Goal: Information Seeking & Learning: Learn about a topic

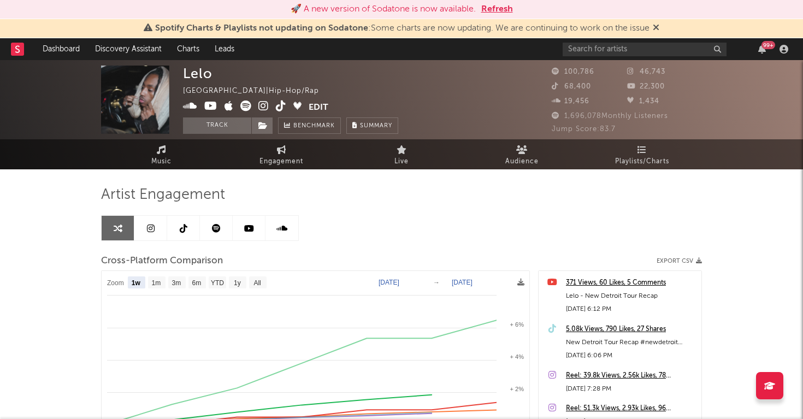
select select "1w"
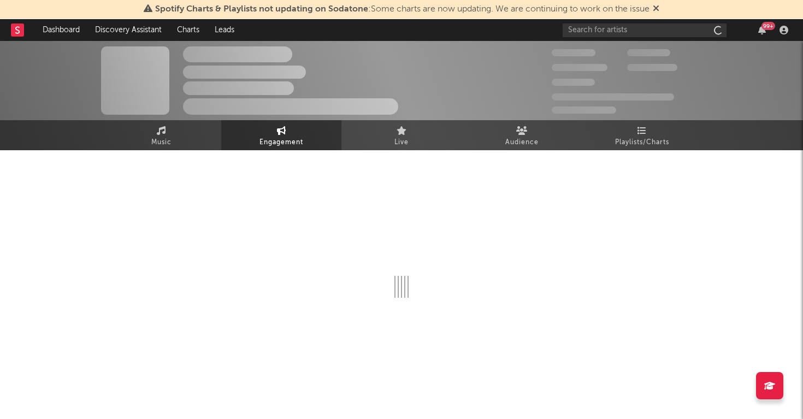
select select "1w"
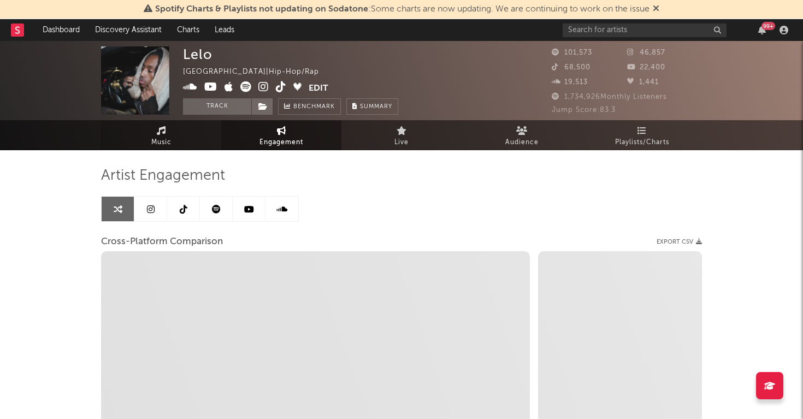
click at [195, 136] on link "Music" at bounding box center [161, 135] width 120 height 30
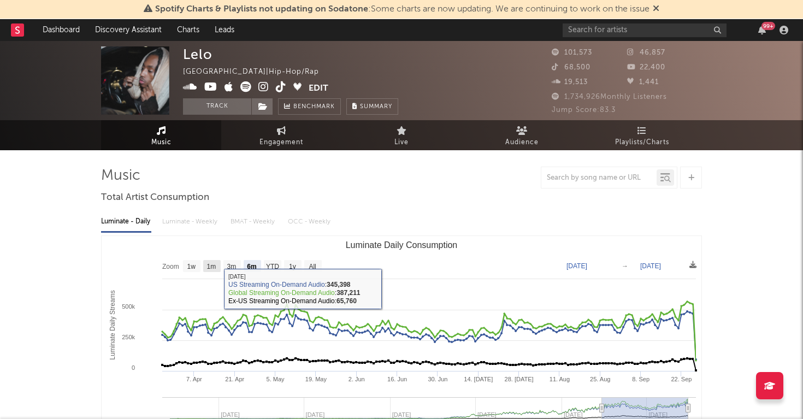
click at [207, 268] on text "1m" at bounding box center [211, 267] width 9 height 8
select select "1m"
type input "2025-08-27"
